Goal: Navigation & Orientation: Find specific page/section

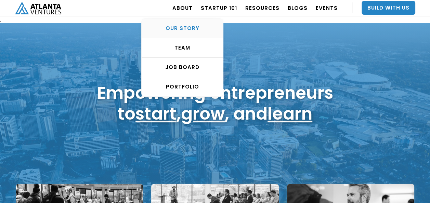
click at [191, 30] on div "OUR STORY" at bounding box center [182, 28] width 81 height 7
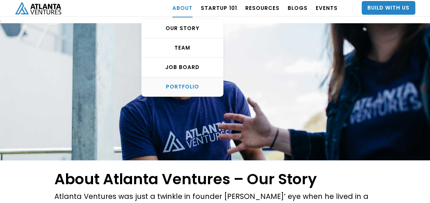
click at [188, 84] on div "PORTFOLIO" at bounding box center [182, 86] width 81 height 7
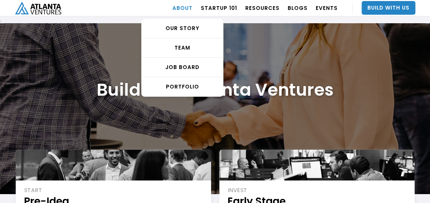
click at [185, 9] on link "ABOUT" at bounding box center [182, 7] width 20 height 19
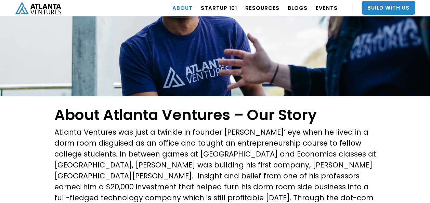
scroll to position [84, 0]
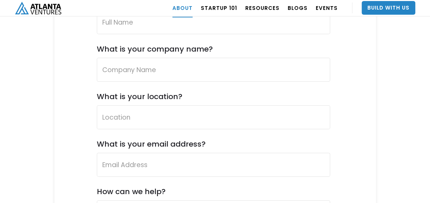
scroll to position [2628, 0]
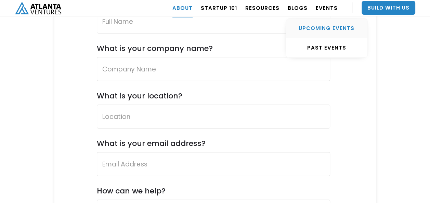
click at [315, 26] on div "UPCOMING EVENTS" at bounding box center [326, 28] width 81 height 7
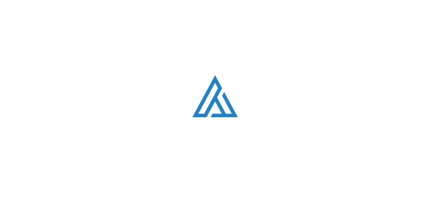
scroll to position [223, 0]
